Goal: Check status: Check status

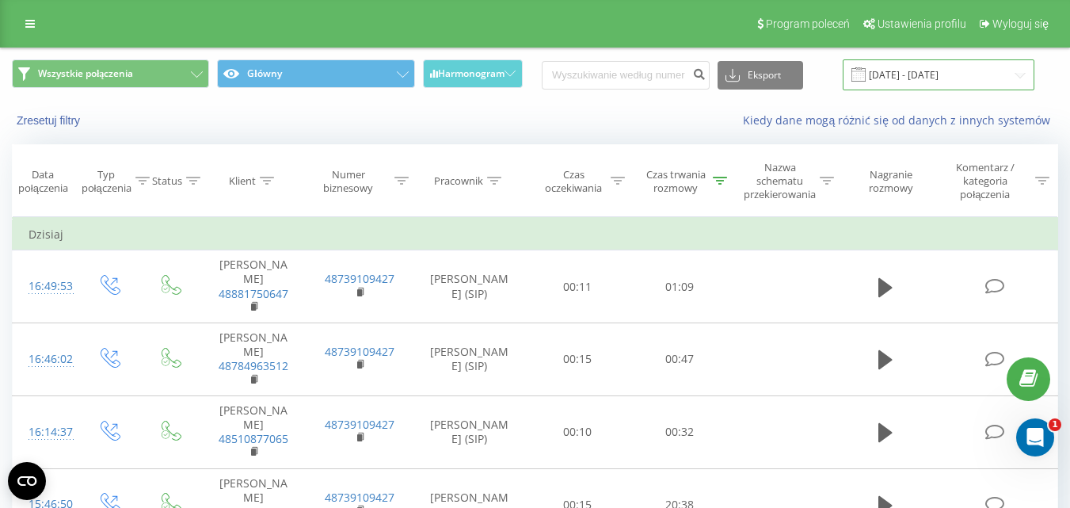
click at [962, 62] on input "[DATE] - [DATE]" at bounding box center [939, 74] width 192 height 31
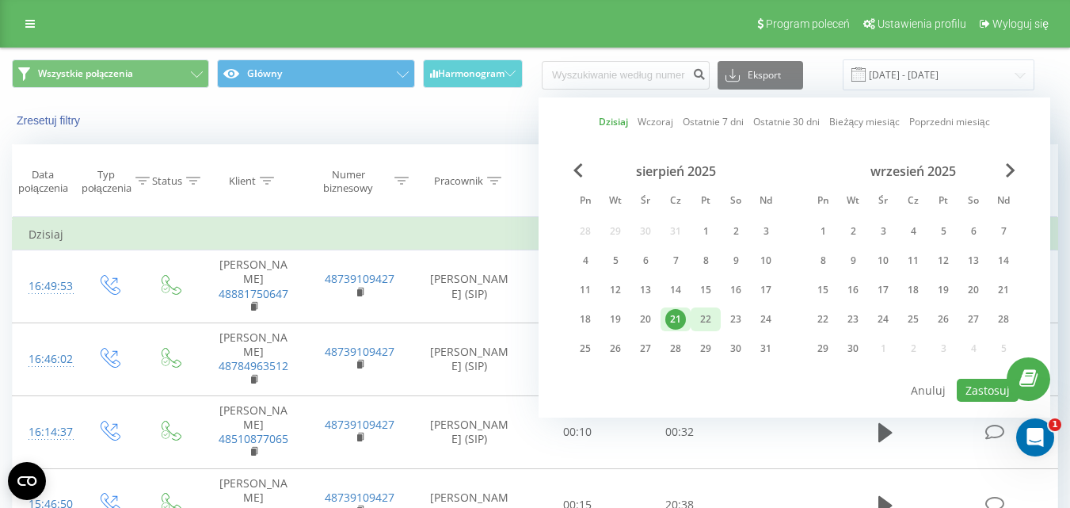
click at [706, 314] on div "22" at bounding box center [706, 319] width 21 height 21
click at [984, 382] on button "Zastosuj" at bounding box center [988, 390] width 62 height 23
type input "[DATE] - [DATE]"
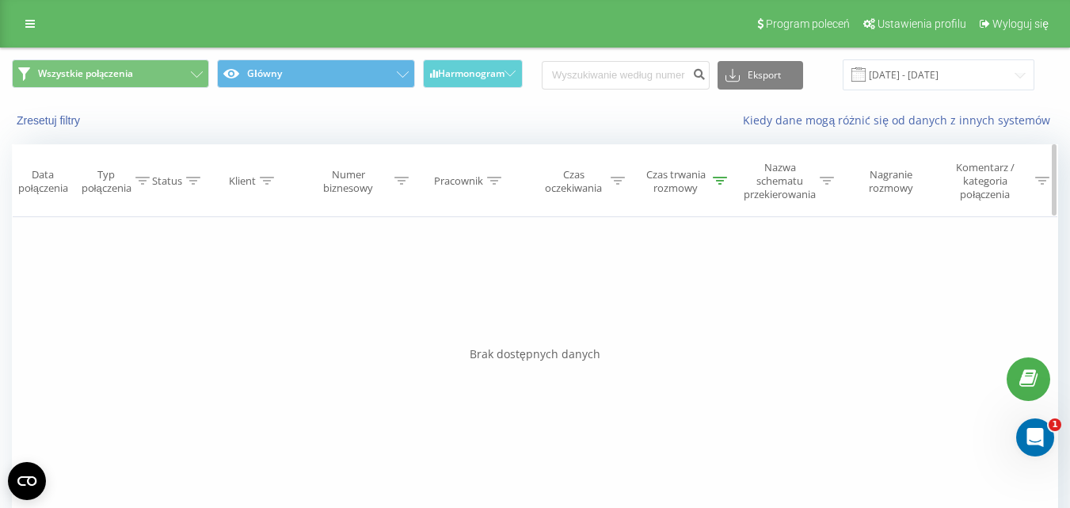
click at [711, 176] on div "Czas trwania rozmowy" at bounding box center [685, 181] width 84 height 27
click at [654, 334] on button "Anuluj" at bounding box center [644, 333] width 67 height 20
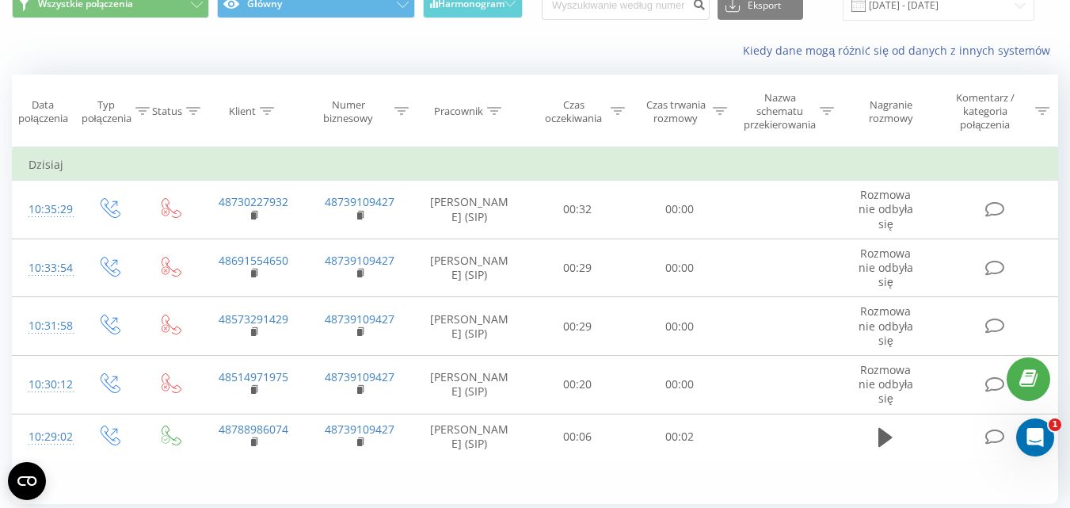
scroll to position [125, 0]
